Goal: Information Seeking & Learning: Compare options

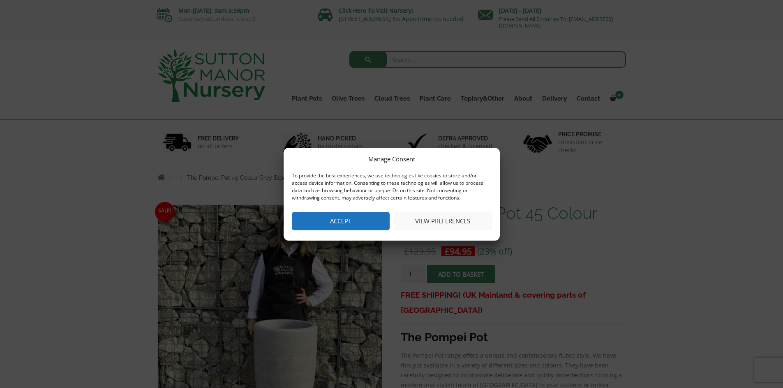
click at [360, 222] on button "Accept" at bounding box center [341, 221] width 98 height 18
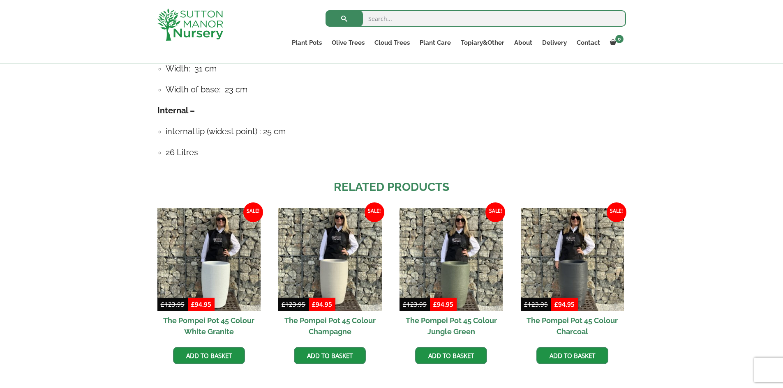
scroll to position [657, 0]
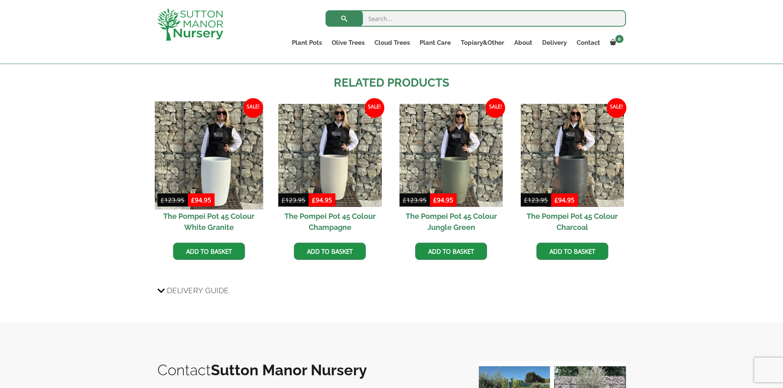
click at [221, 174] on img at bounding box center [208, 155] width 108 height 108
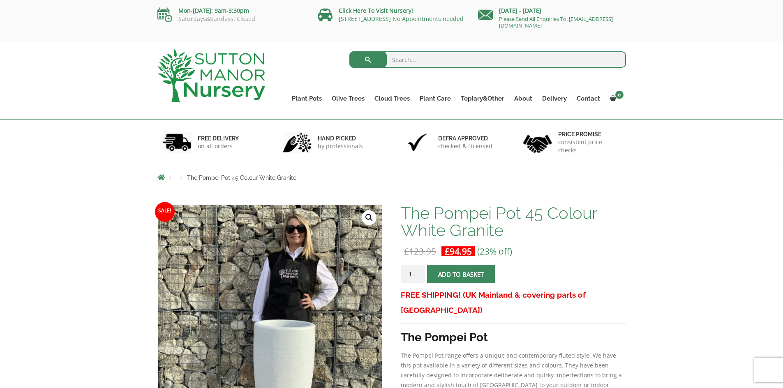
click at [410, 53] on input "search" at bounding box center [487, 59] width 277 height 16
type input "pompei"
click at [349, 51] on button "submit" at bounding box center [367, 59] width 37 height 16
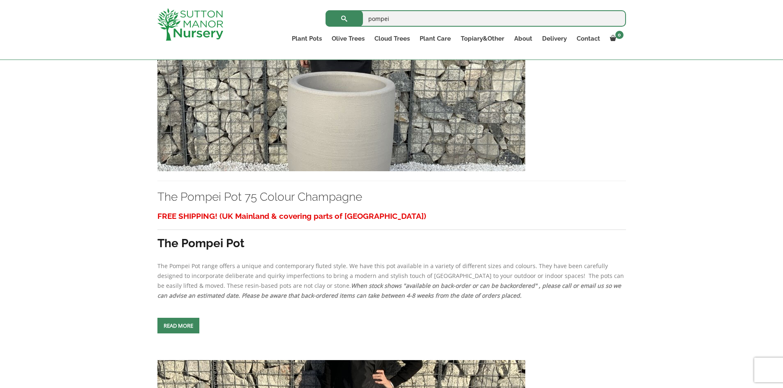
scroll to position [575, 0]
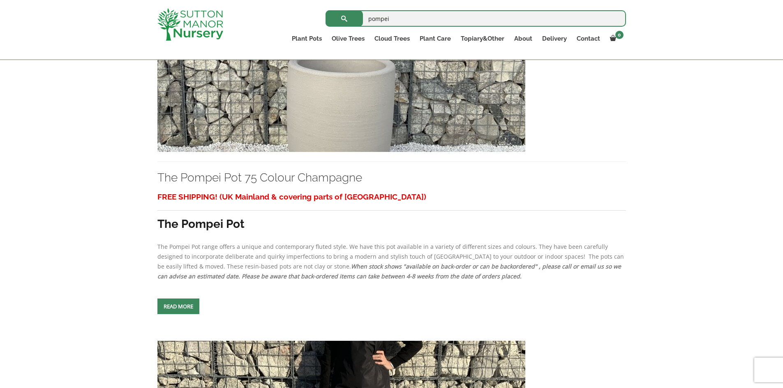
click at [374, 122] on img at bounding box center [341, 63] width 368 height 177
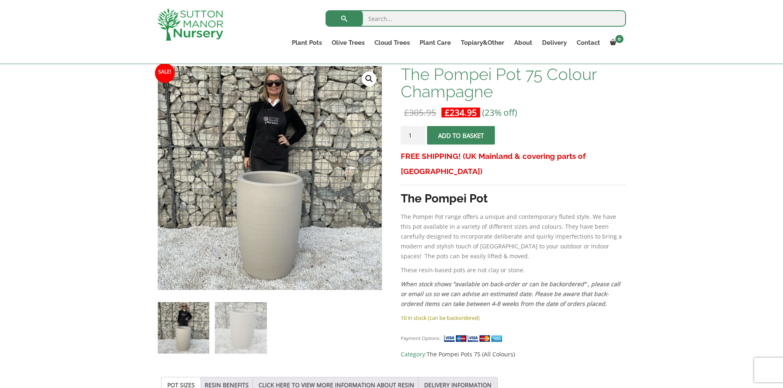
scroll to position [123, 0]
